Goal: Information Seeking & Learning: Find specific fact

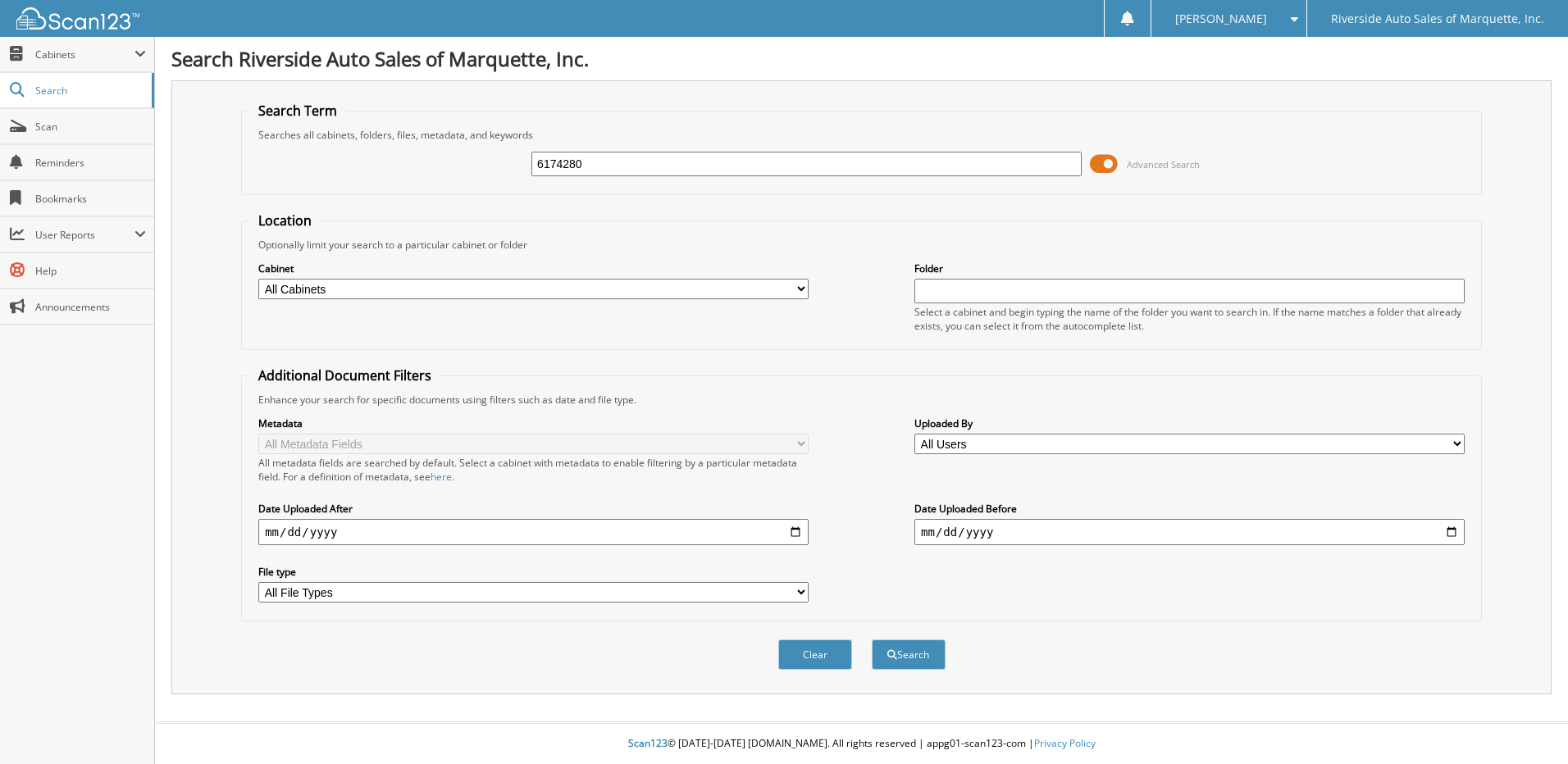
type input "6174280"
click at [872, 639] on button "Search" at bounding box center [909, 654] width 74 height 30
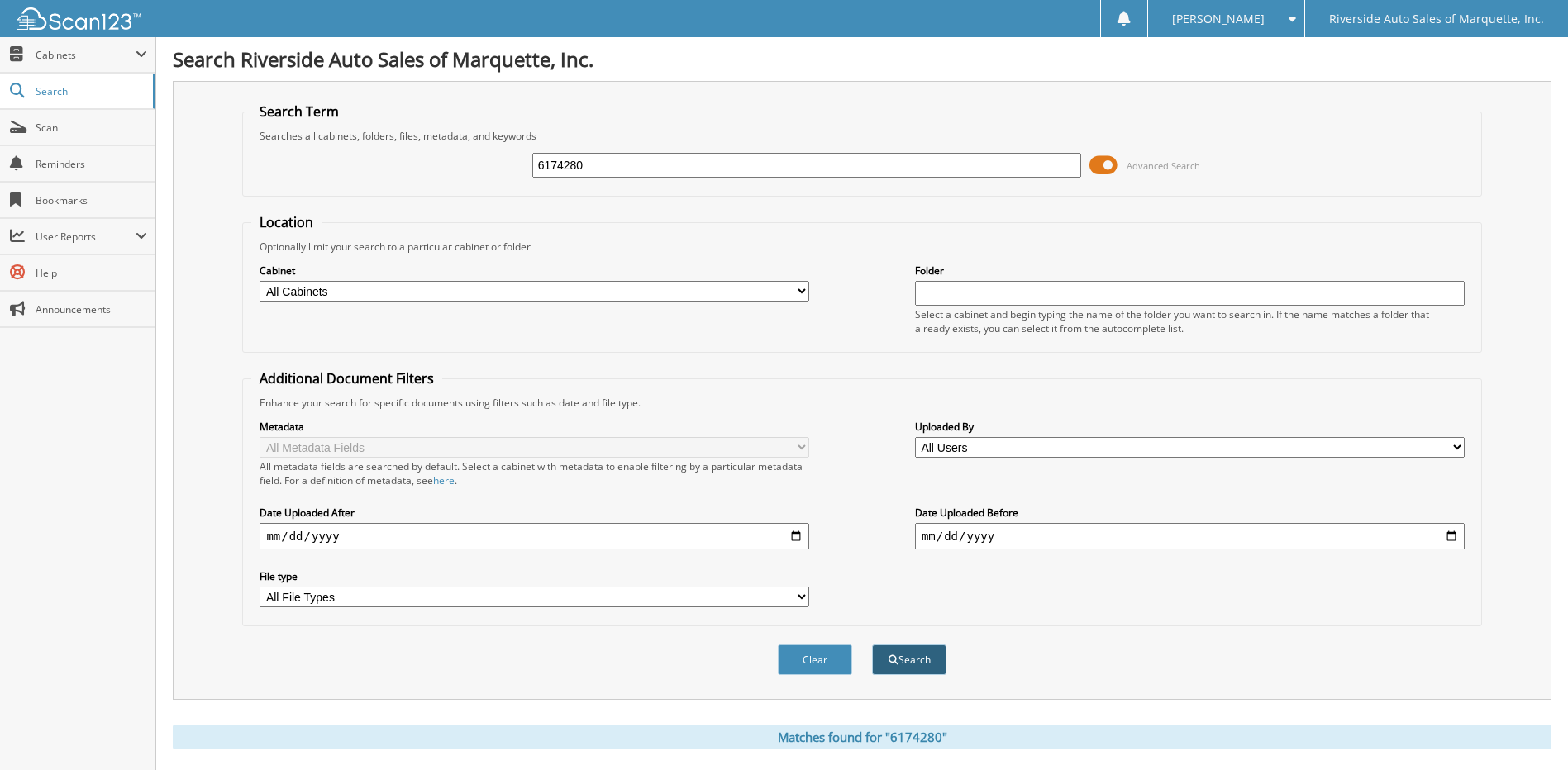
click at [914, 650] on button "Search" at bounding box center [909, 659] width 74 height 31
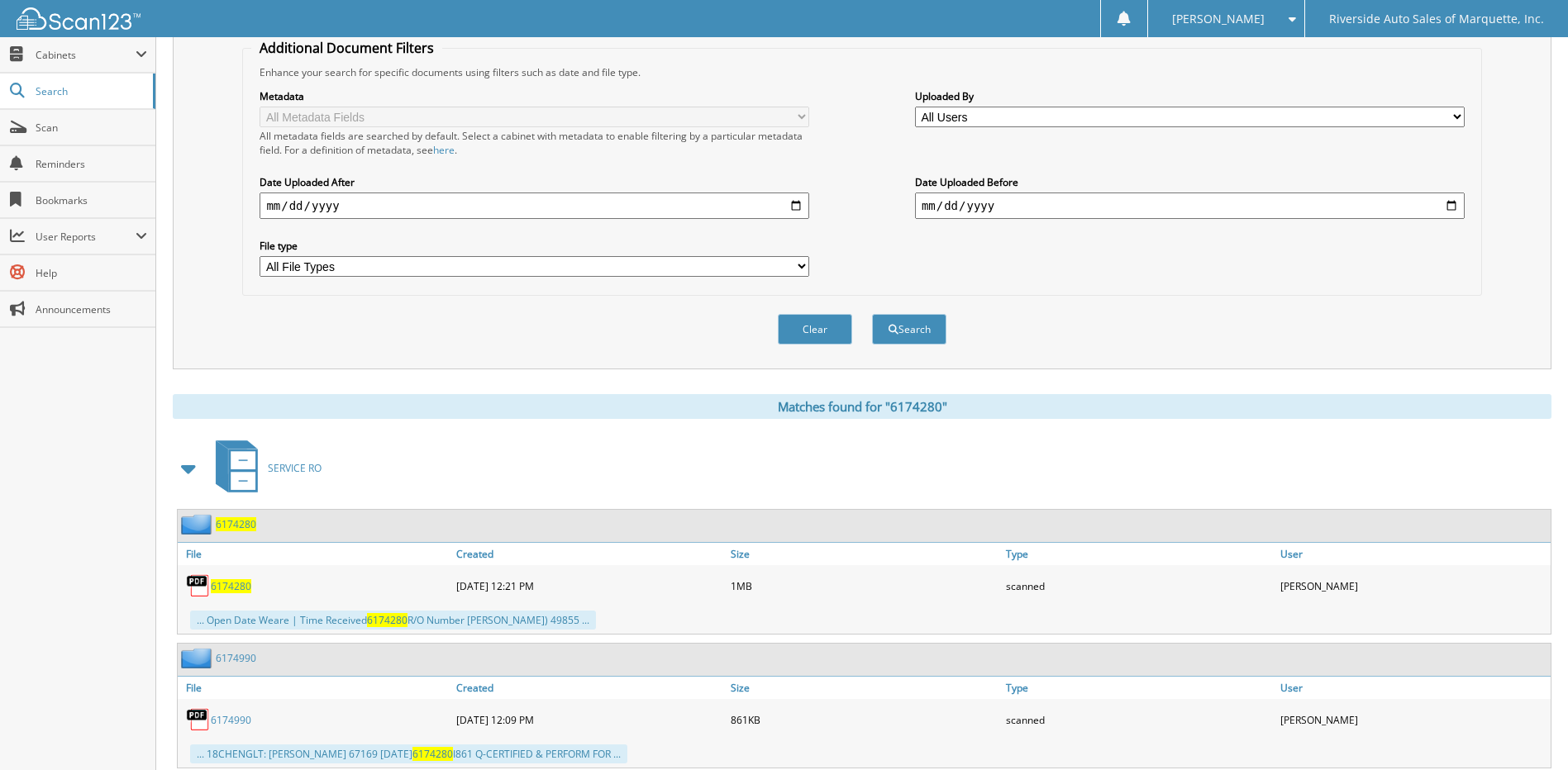
click at [241, 524] on span "6174280" at bounding box center [236, 524] width 40 height 14
